Goal: Task Accomplishment & Management: Manage account settings

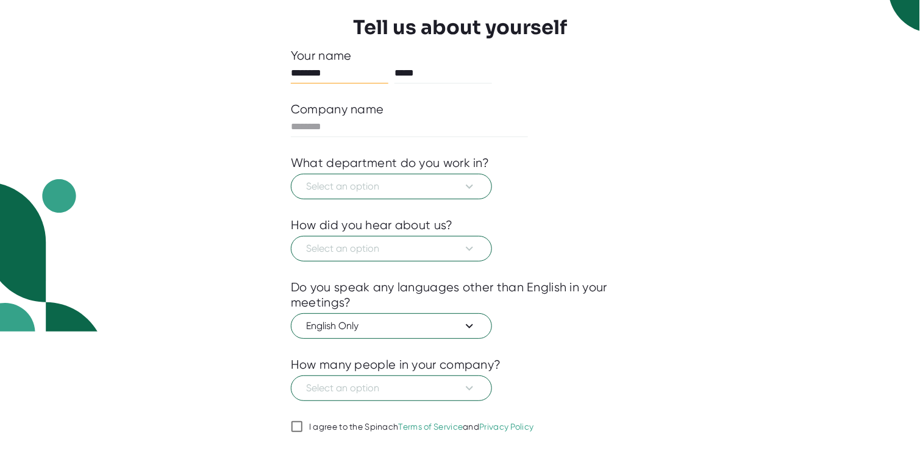
scroll to position [91, 0]
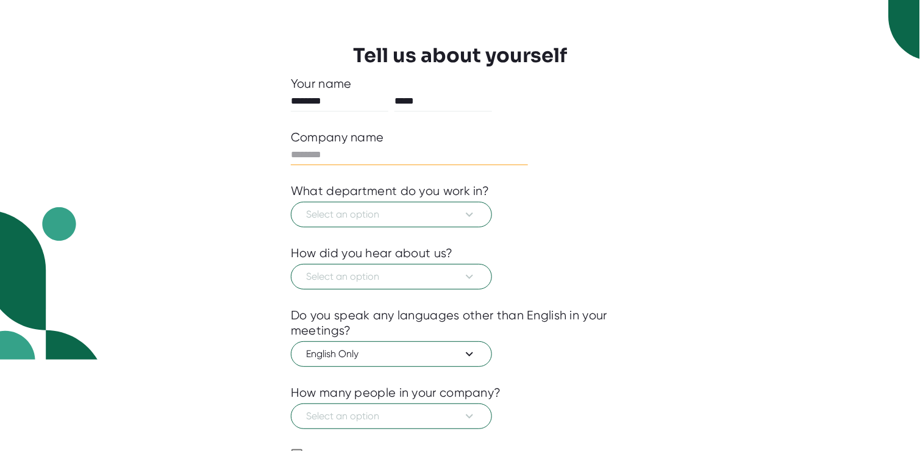
click at [318, 151] on input "text" at bounding box center [409, 155] width 237 height 20
type input "***"
click at [439, 208] on span "Select an option" at bounding box center [391, 214] width 171 height 15
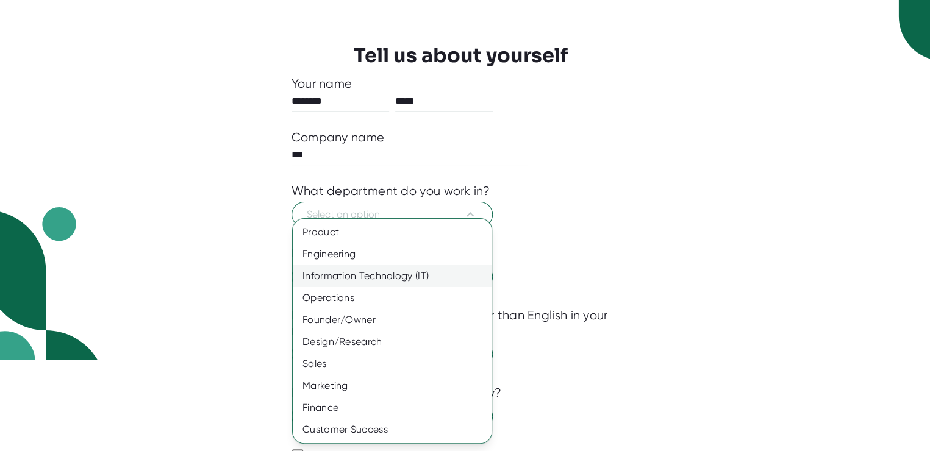
click at [400, 274] on div "Information Technology (IT)" at bounding box center [397, 276] width 208 height 22
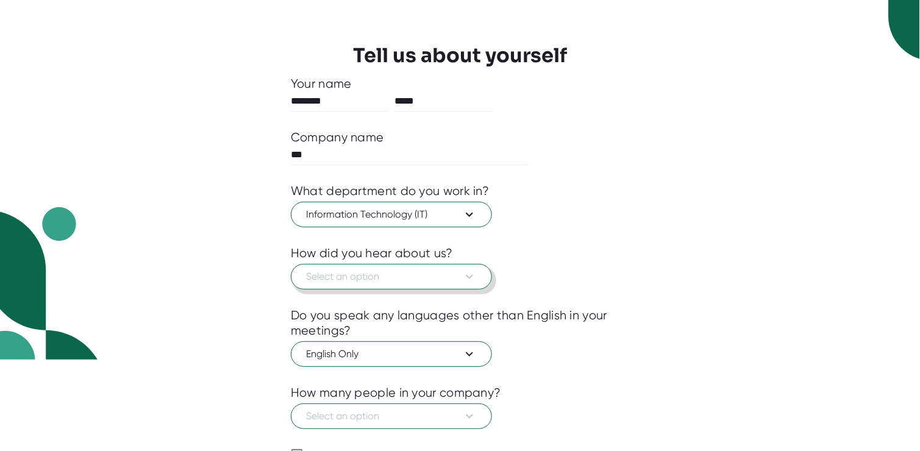
click at [370, 275] on span "Select an option" at bounding box center [391, 277] width 171 height 15
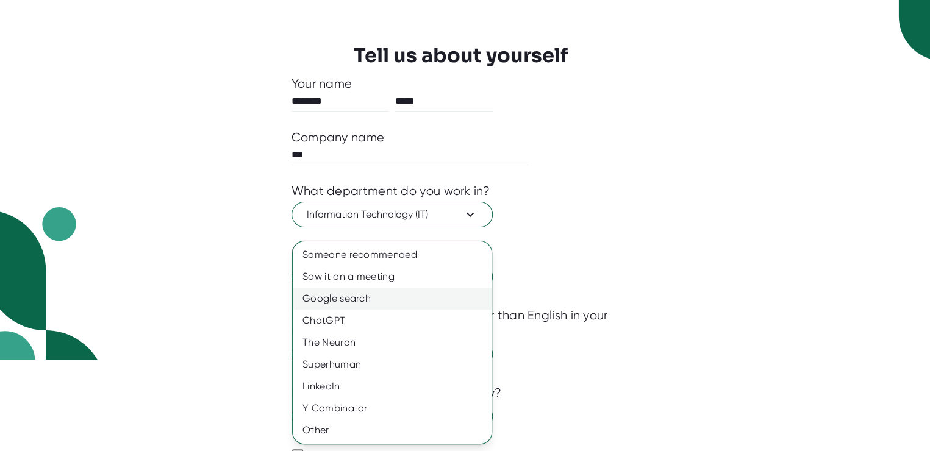
click at [351, 298] on div "Google search" at bounding box center [392, 299] width 199 height 22
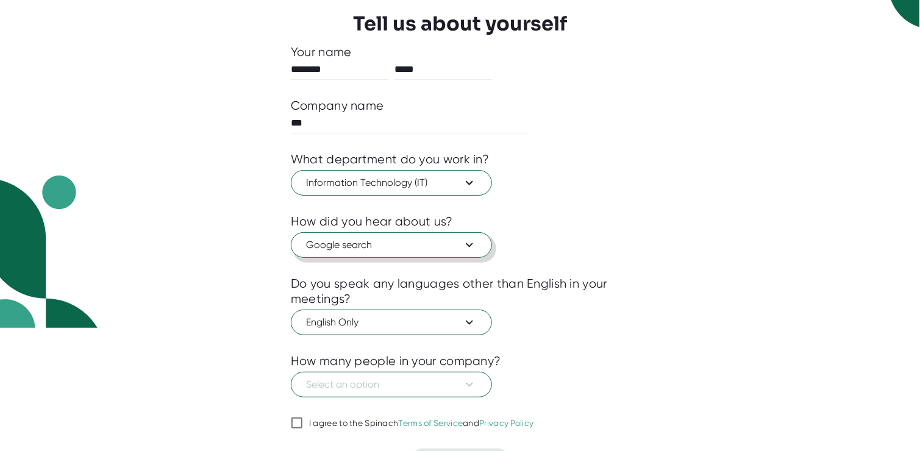
scroll to position [152, 0]
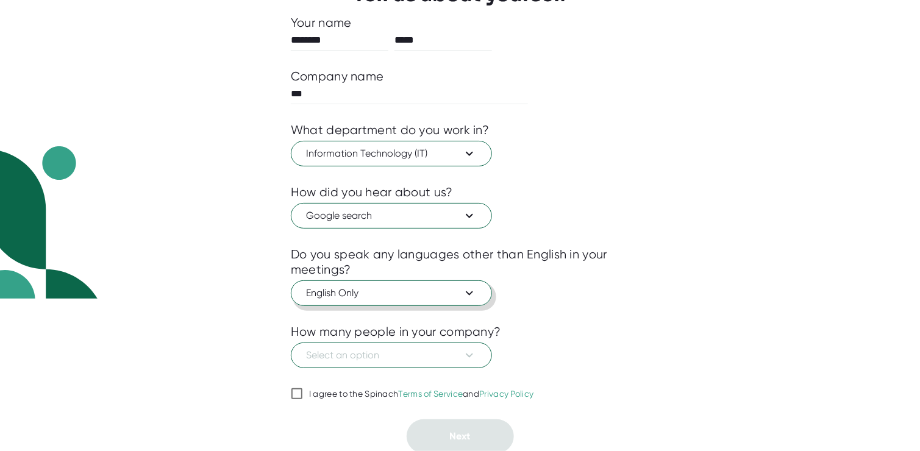
click at [473, 294] on icon at bounding box center [469, 293] width 15 height 15
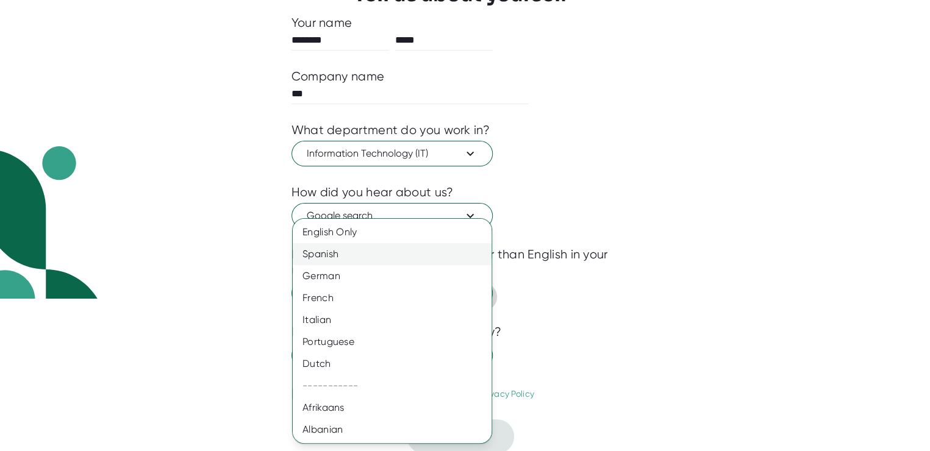
click at [359, 254] on div "Spanish" at bounding box center [397, 254] width 208 height 22
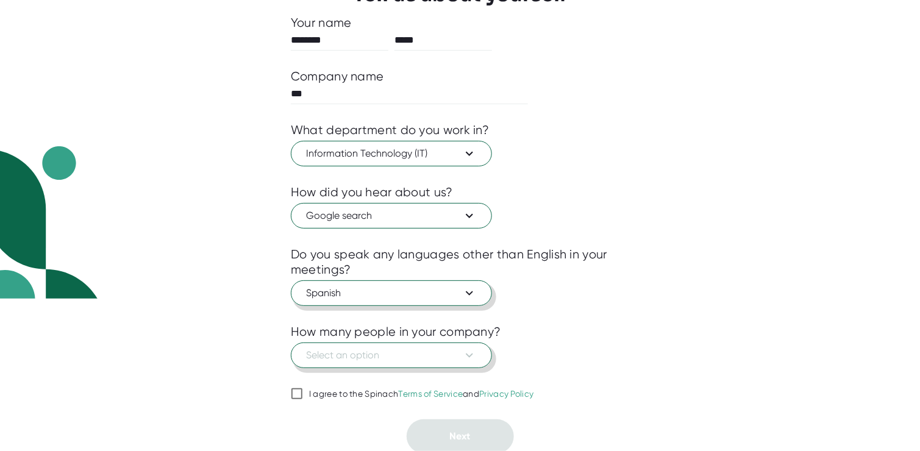
click at [443, 362] on button "Select an option" at bounding box center [391, 356] width 201 height 26
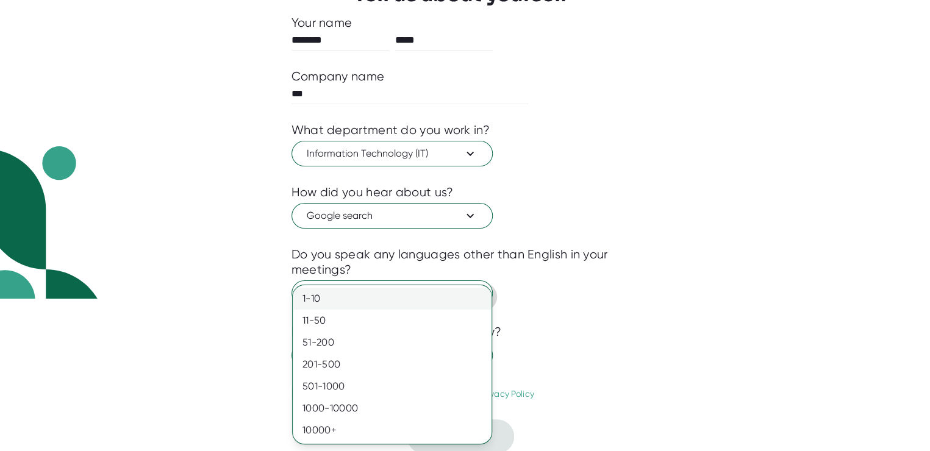
click at [329, 305] on div "1-10" at bounding box center [392, 299] width 199 height 22
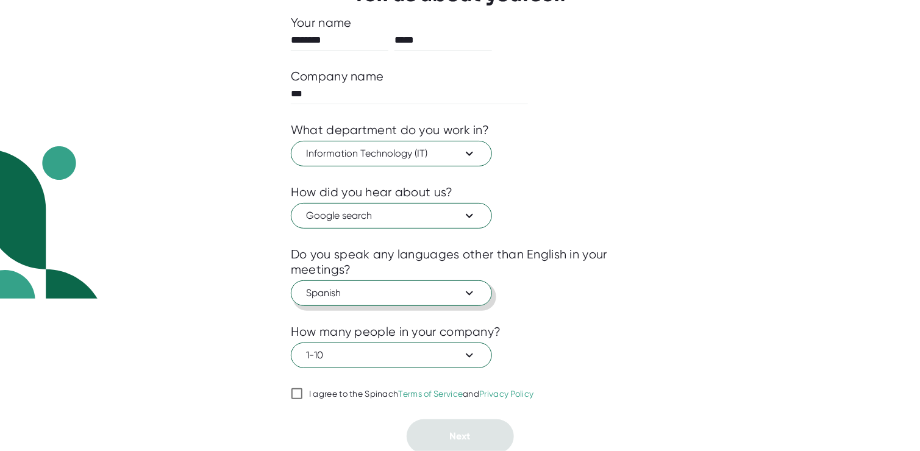
click at [300, 390] on input "I agree to the Spinach Terms of Service and Privacy Policy" at bounding box center [297, 394] width 12 height 15
checkbox input "true"
click at [444, 432] on button "Next" at bounding box center [460, 437] width 107 height 34
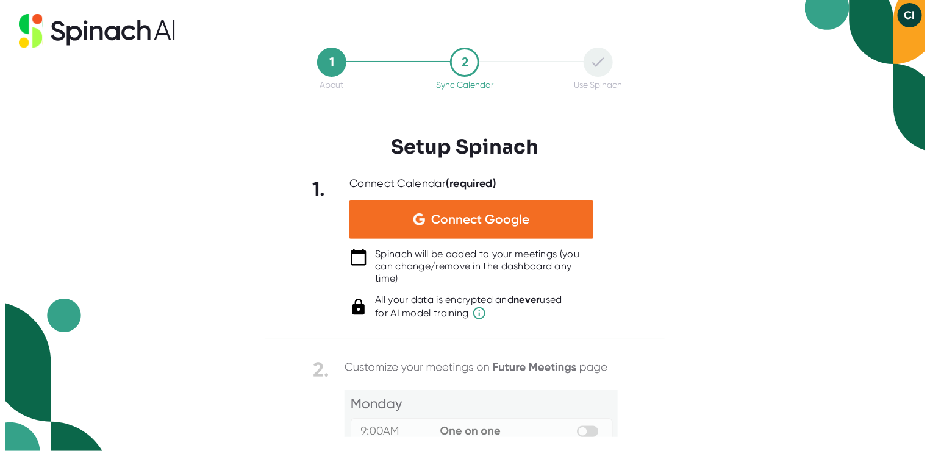
scroll to position [0, 0]
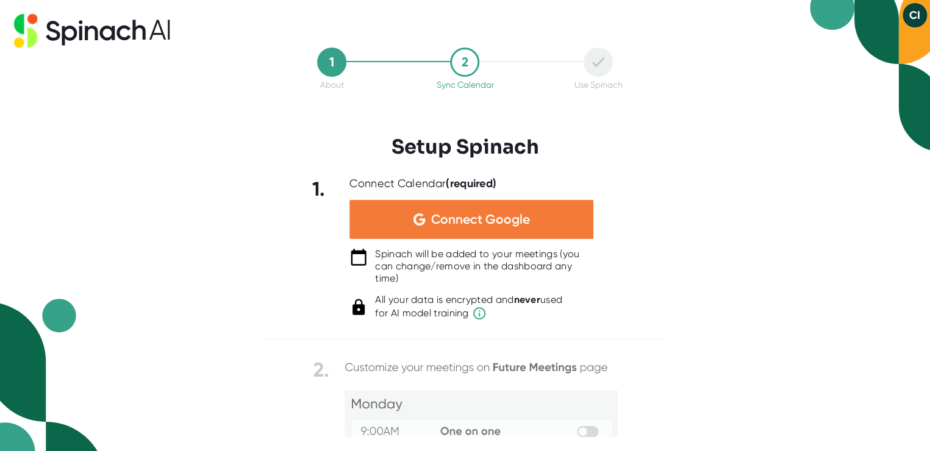
click at [440, 221] on span "Connect Google" at bounding box center [480, 219] width 98 height 12
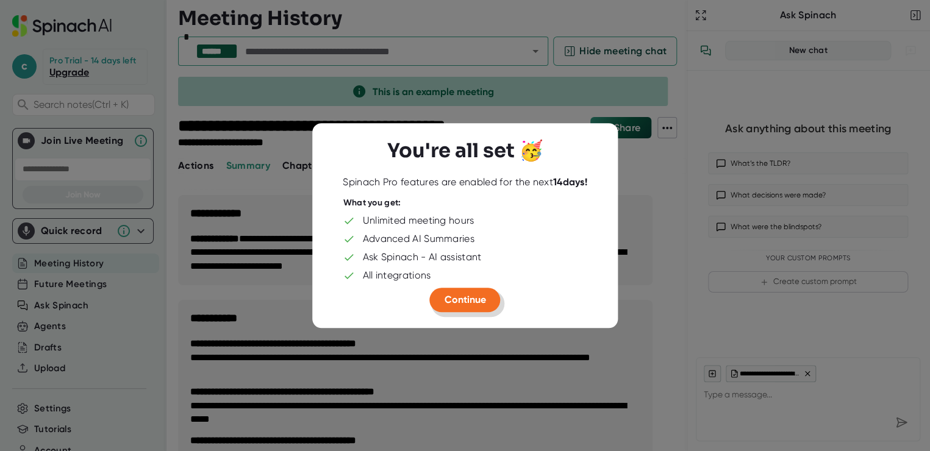
click at [473, 310] on button "Continue" at bounding box center [465, 300] width 71 height 24
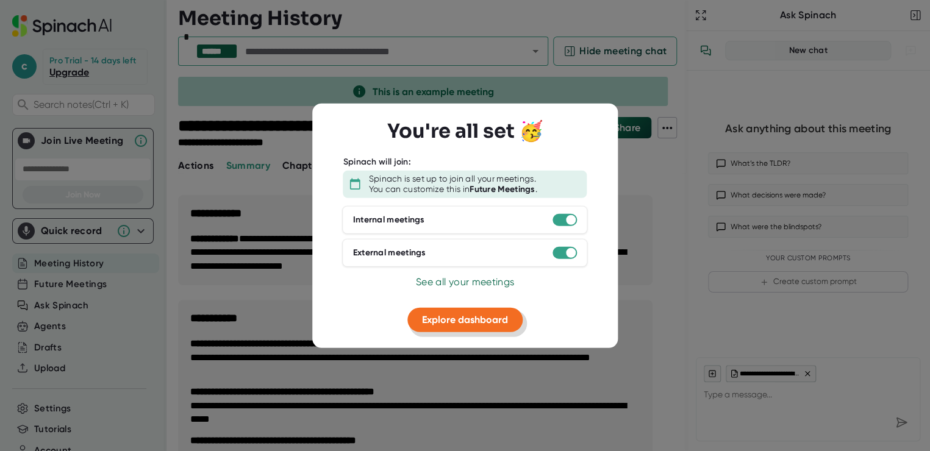
click at [467, 318] on span "Explore dashboard" at bounding box center [465, 319] width 86 height 12
type textarea "x"
